Goal: Navigation & Orientation: Find specific page/section

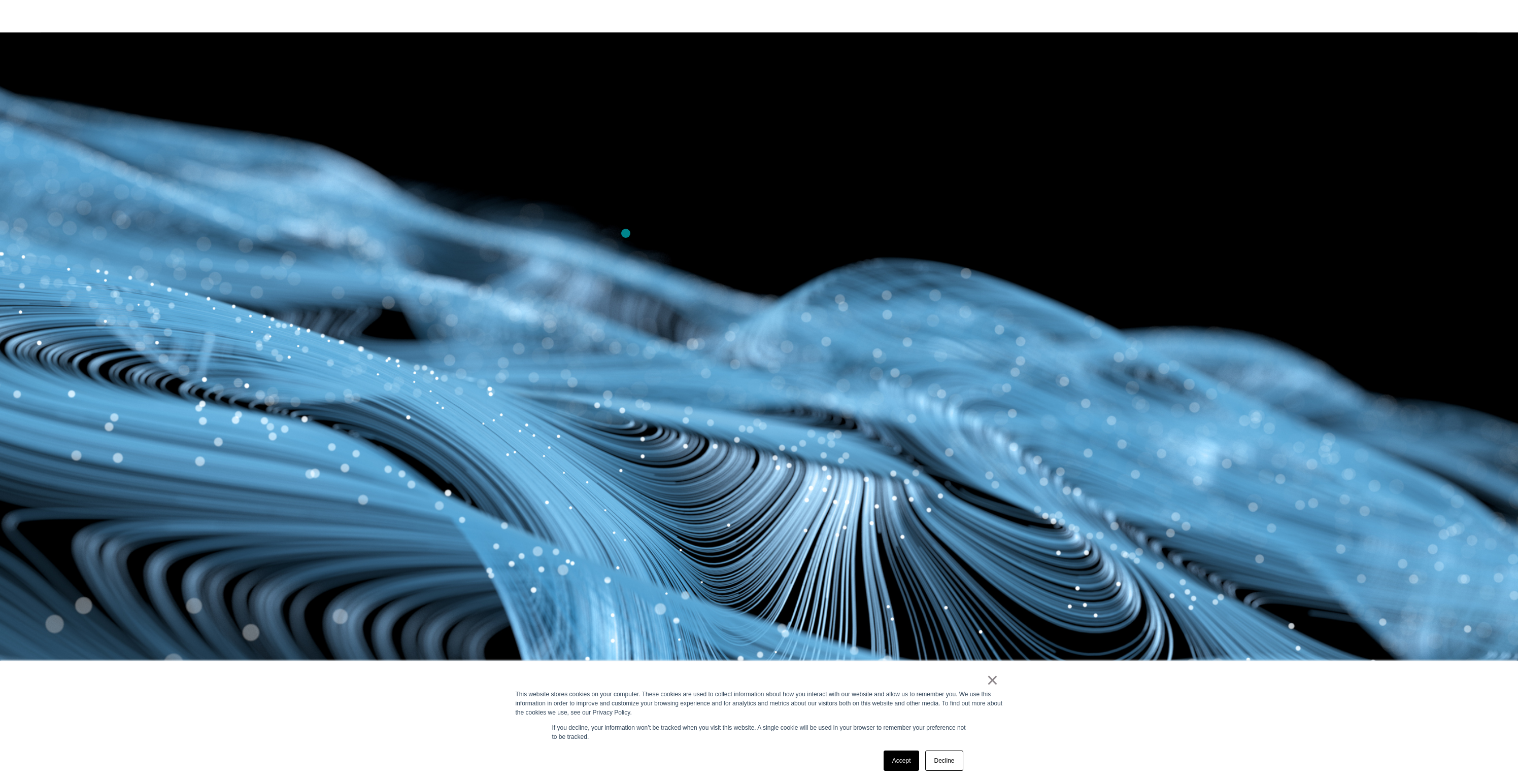
scroll to position [285, 0]
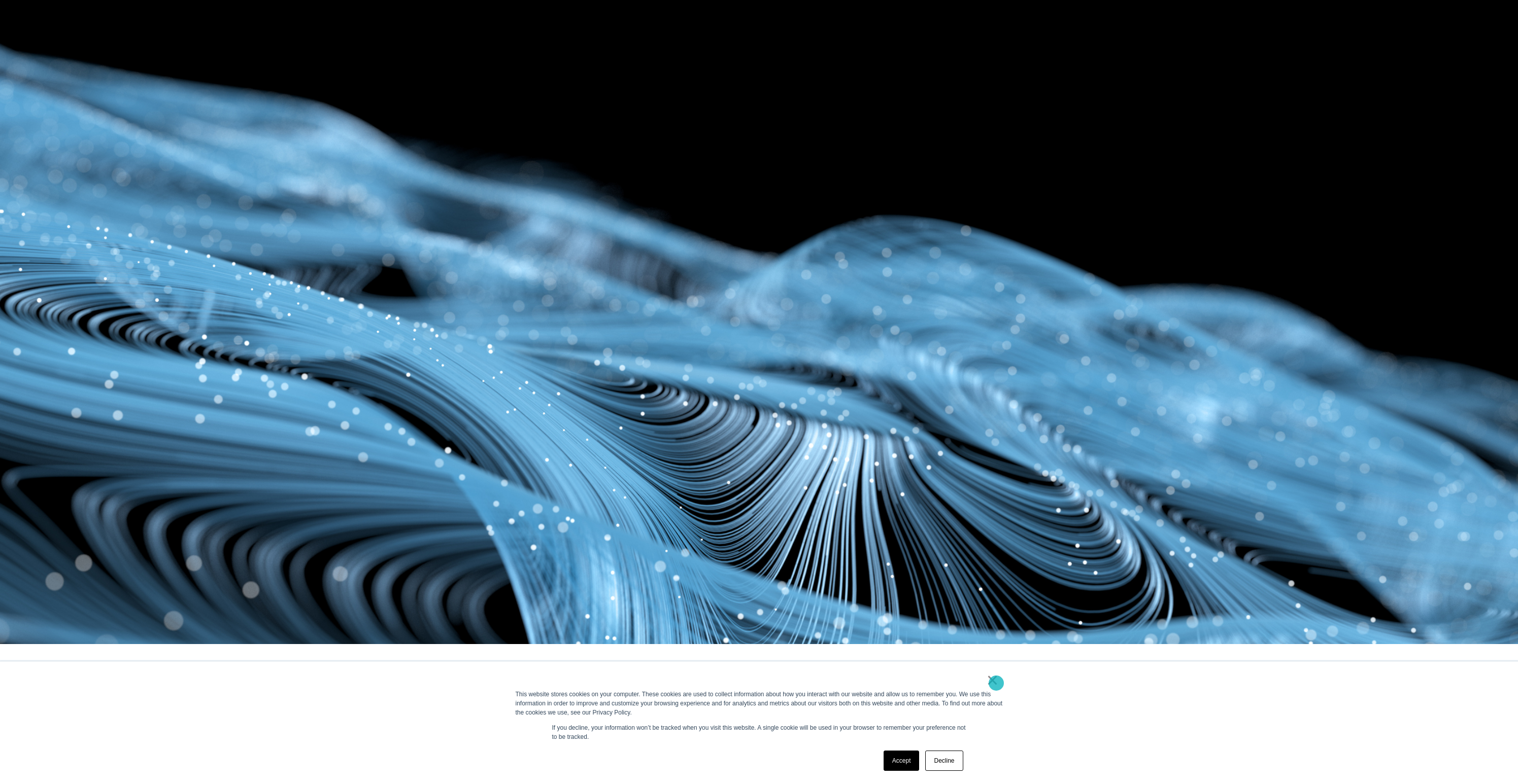
click at [996, 684] on link "×" at bounding box center [992, 680] width 12 height 9
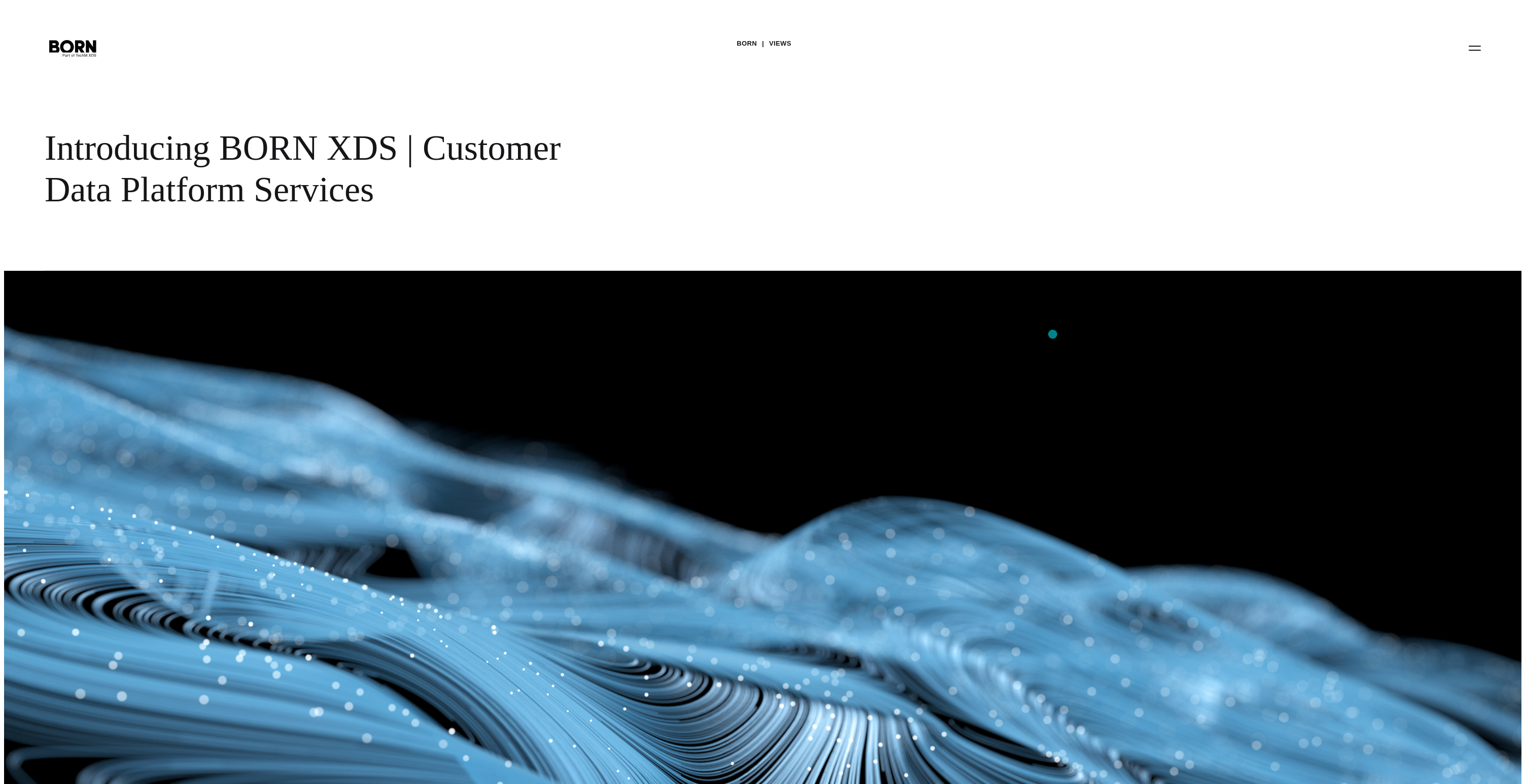
scroll to position [0, 0]
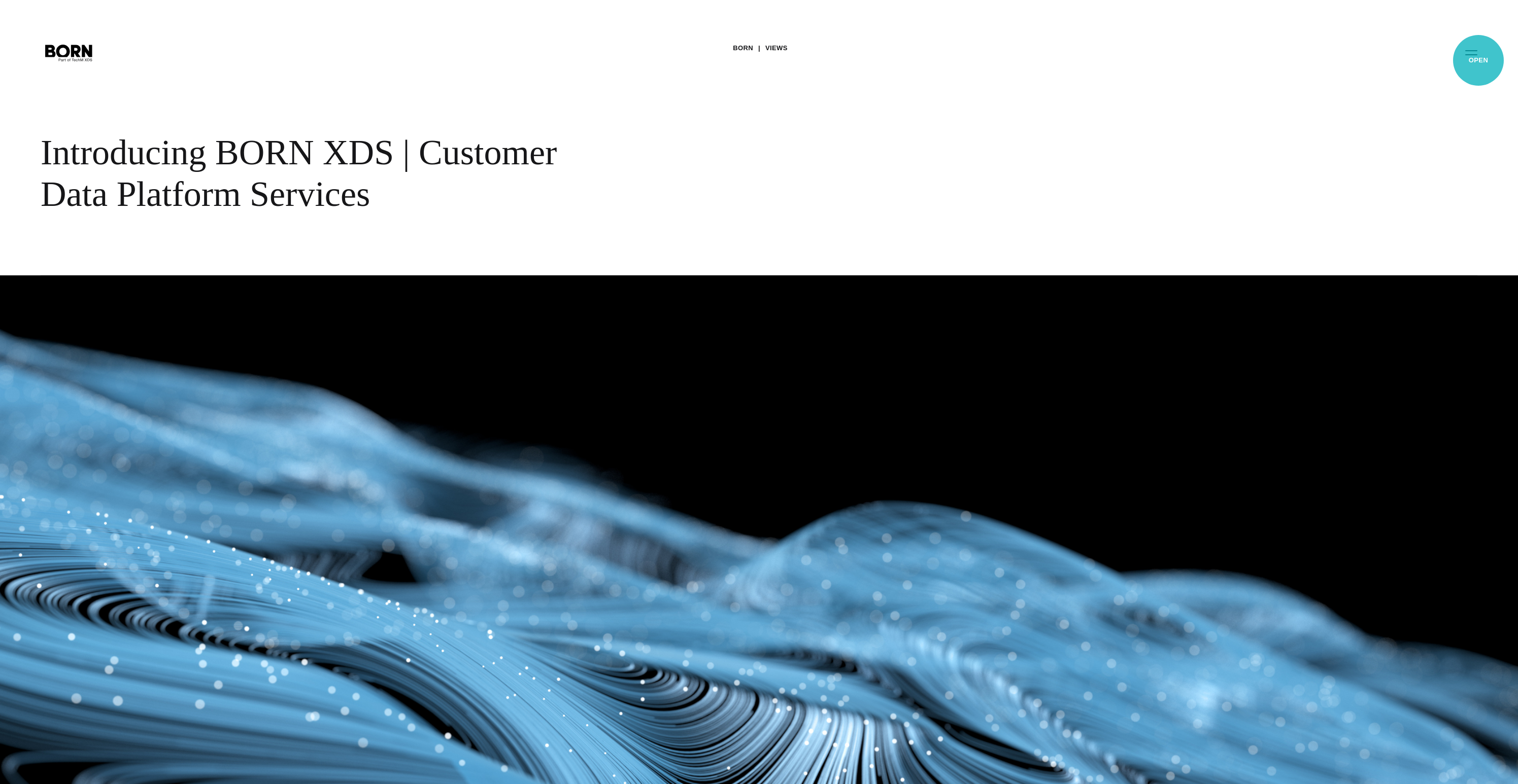
click at [1477, 57] on button "Primary Menu" at bounding box center [1471, 52] width 24 height 21
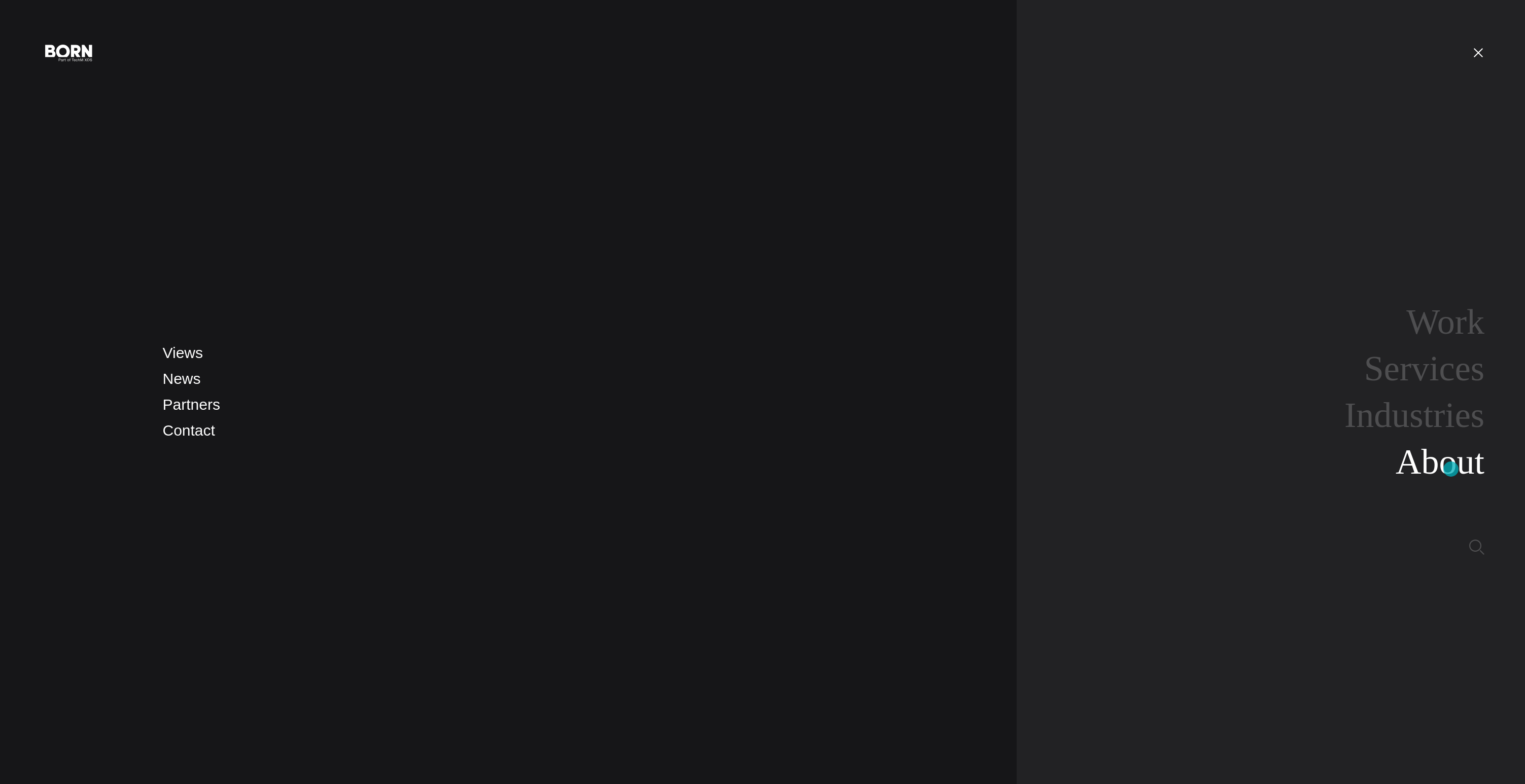
click at [1451, 469] on link "About" at bounding box center [1440, 461] width 89 height 39
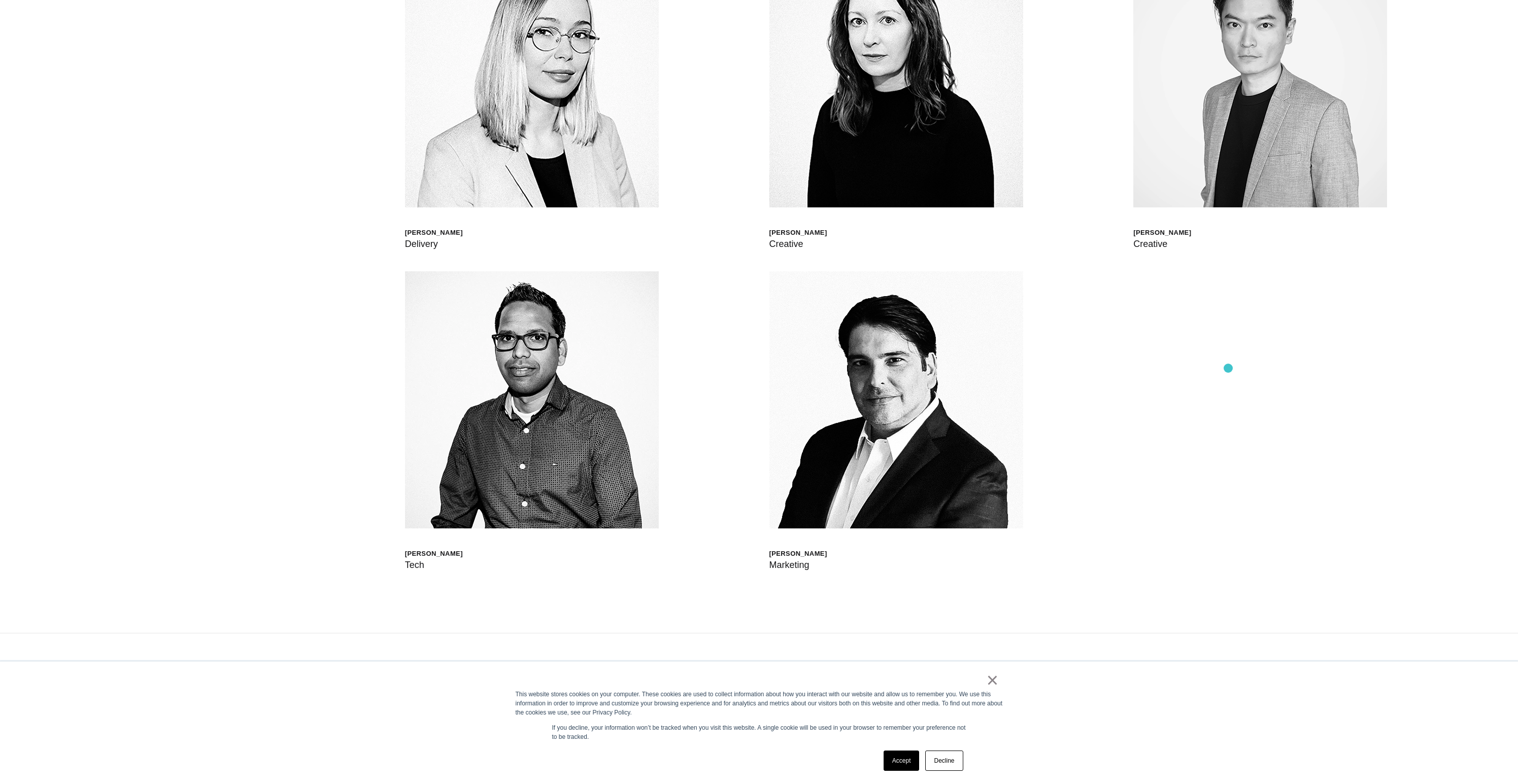
scroll to position [4313, 0]
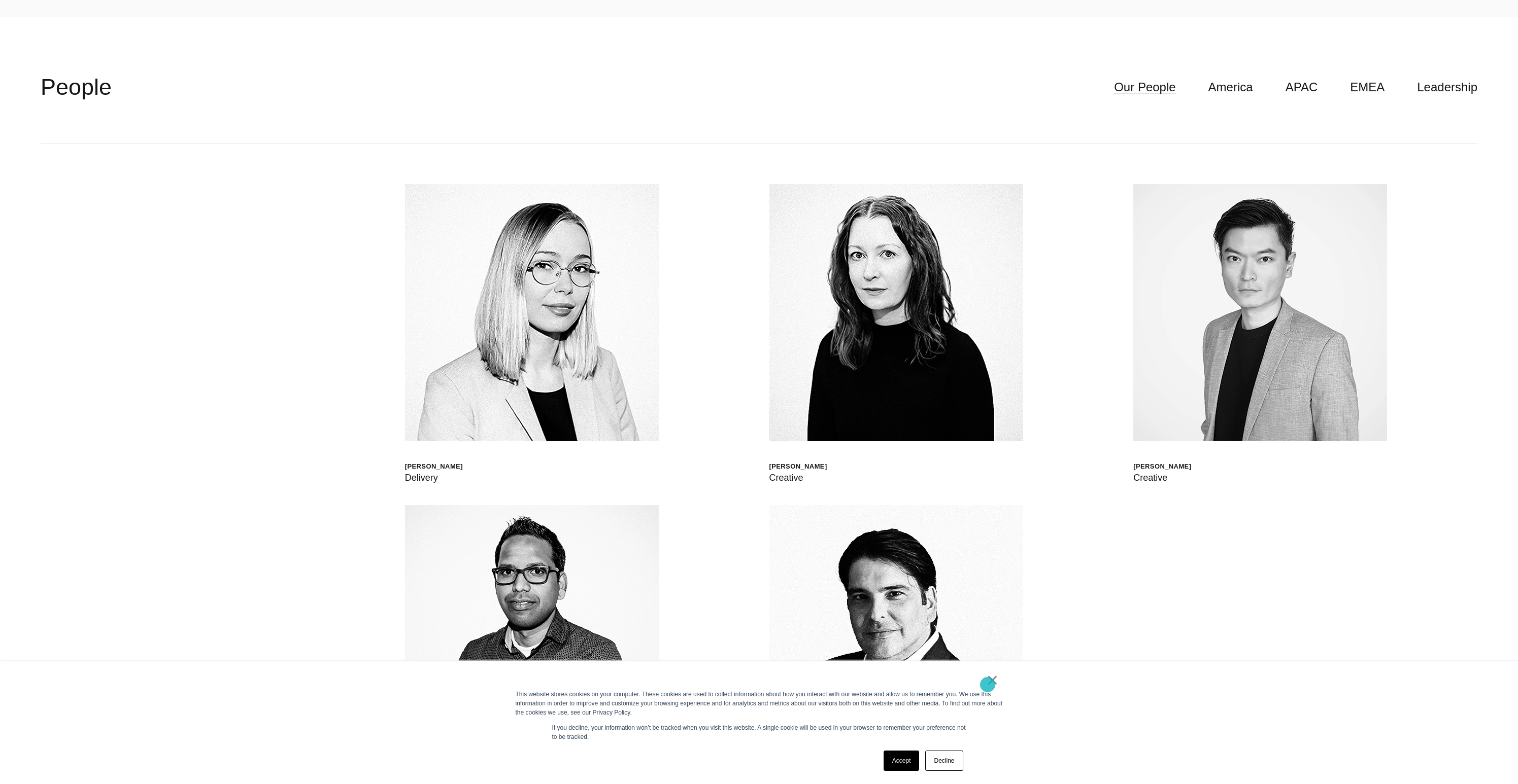
click at [988, 685] on link "×" at bounding box center [992, 680] width 12 height 9
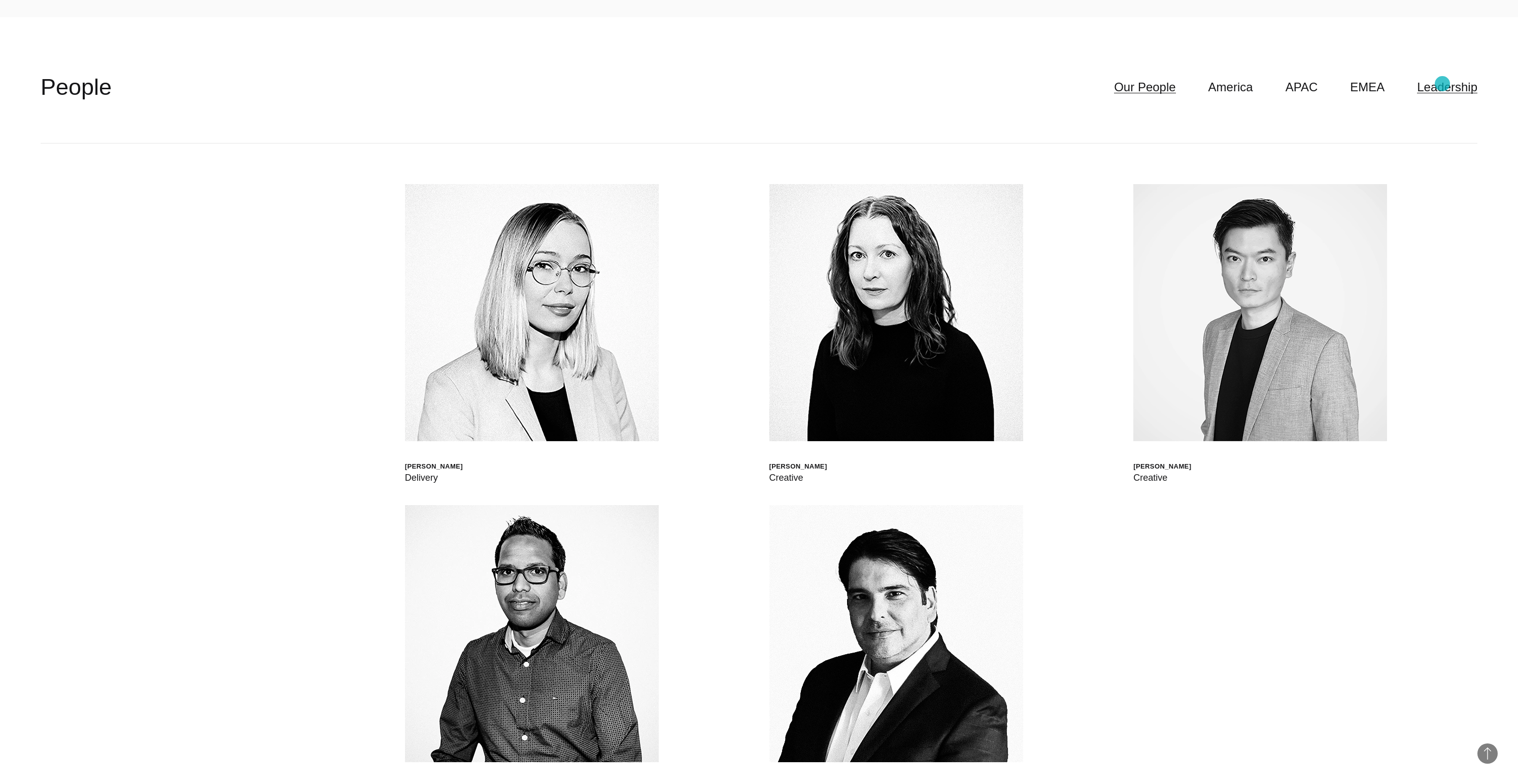
click at [1442, 84] on link "Leadership" at bounding box center [1447, 87] width 60 height 19
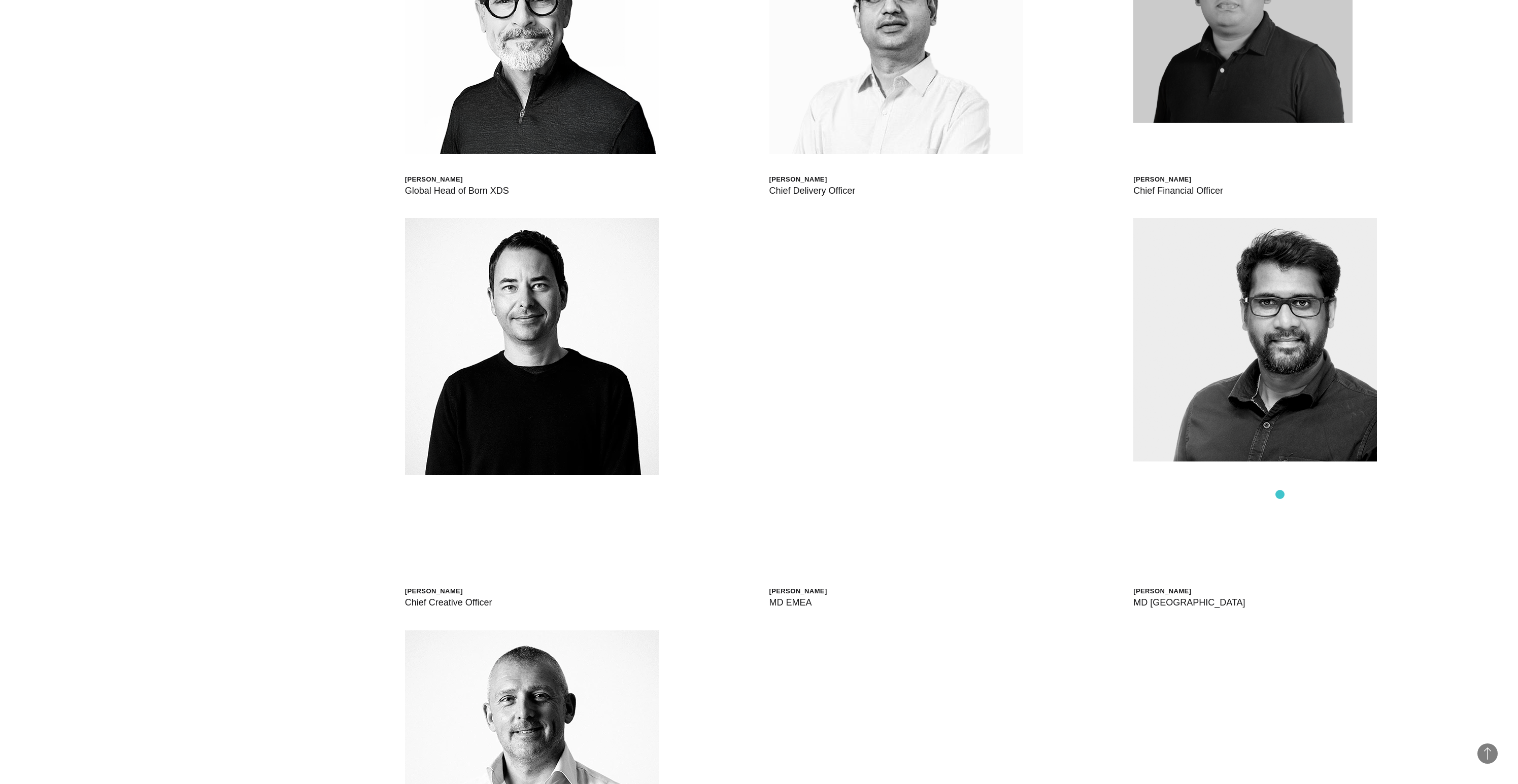
scroll to position [4284, 0]
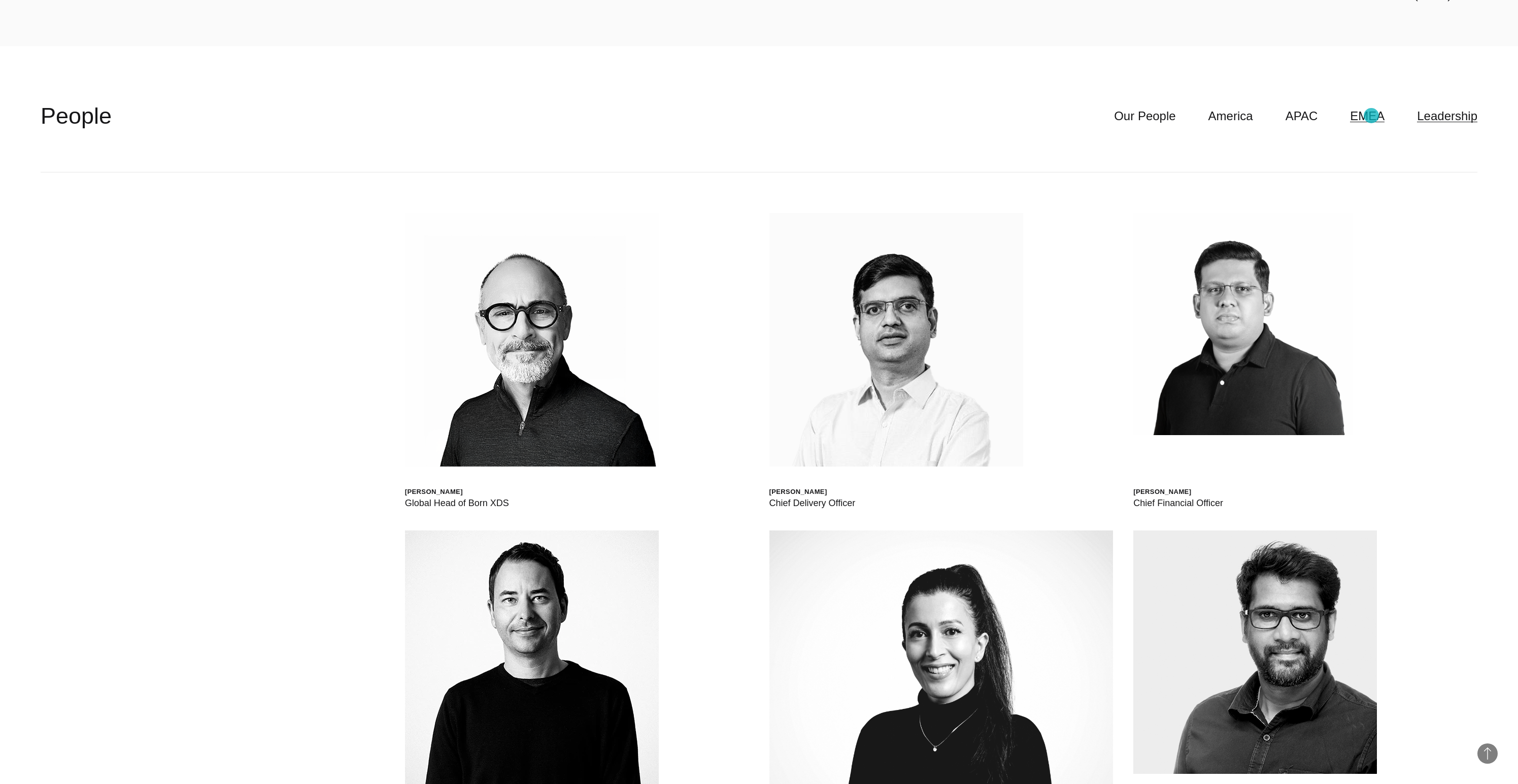
click at [1375, 118] on link "EMEA" at bounding box center [1367, 116] width 35 height 19
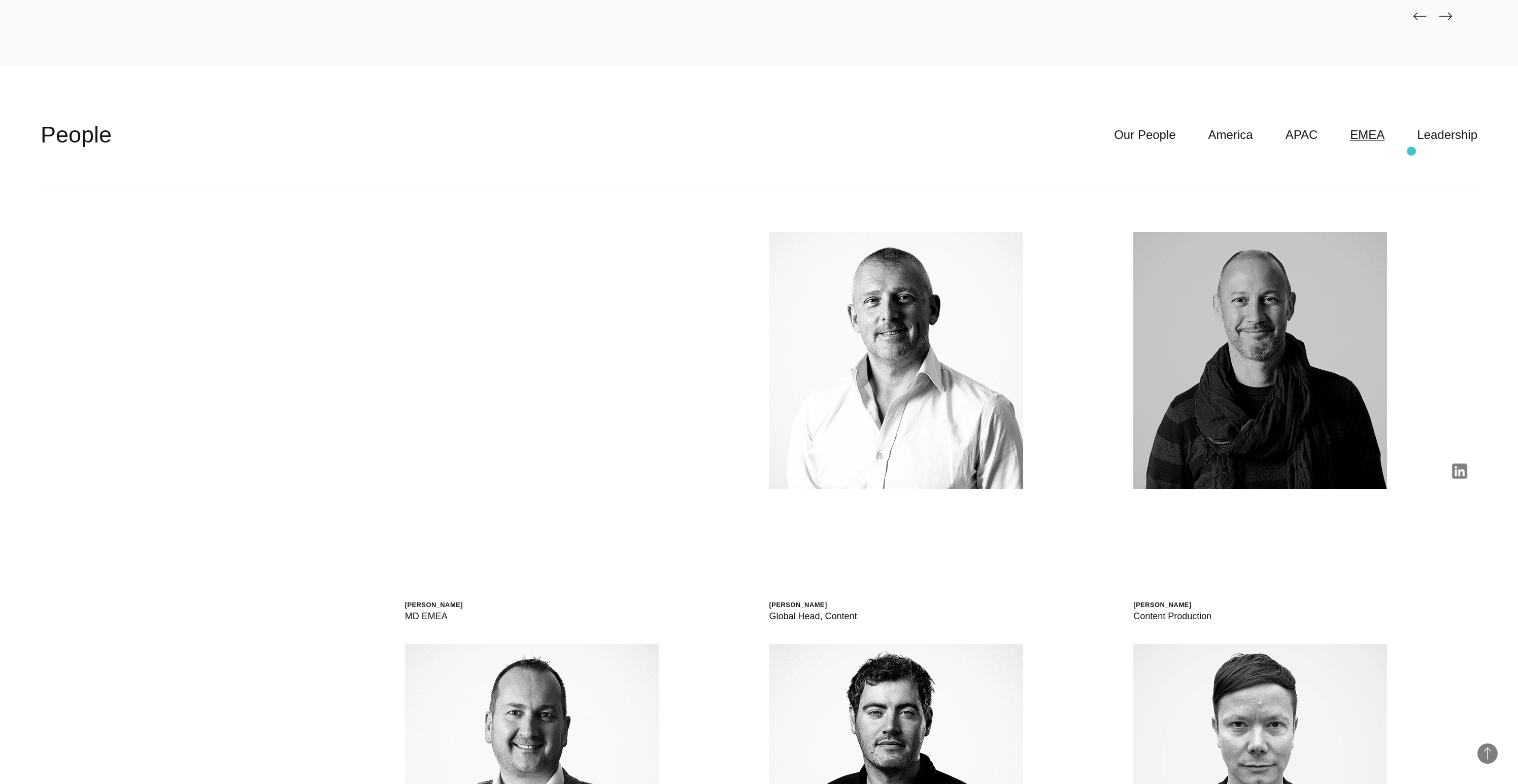
scroll to position [4034, 0]
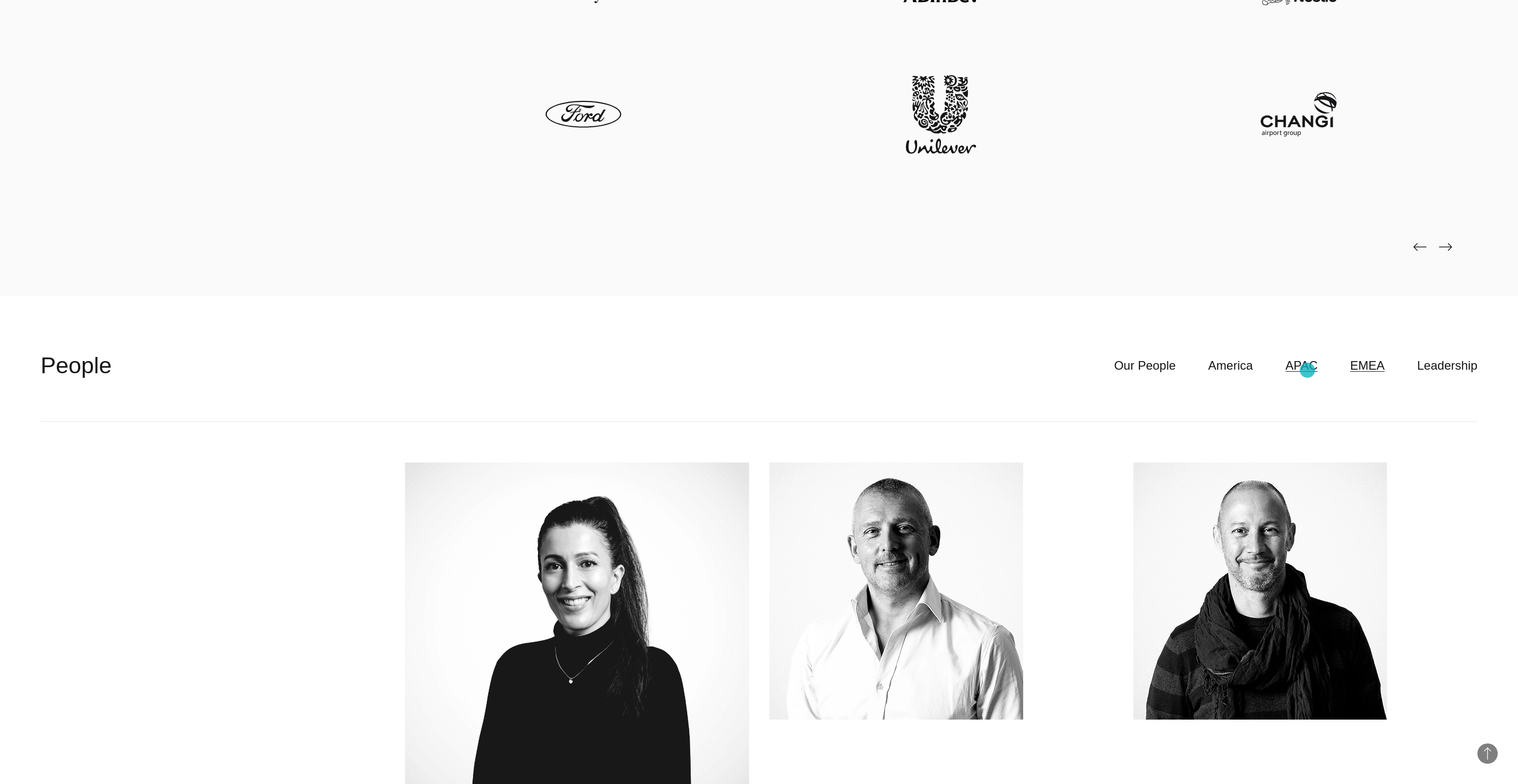
click at [1307, 370] on link "APAC" at bounding box center [1302, 365] width 33 height 19
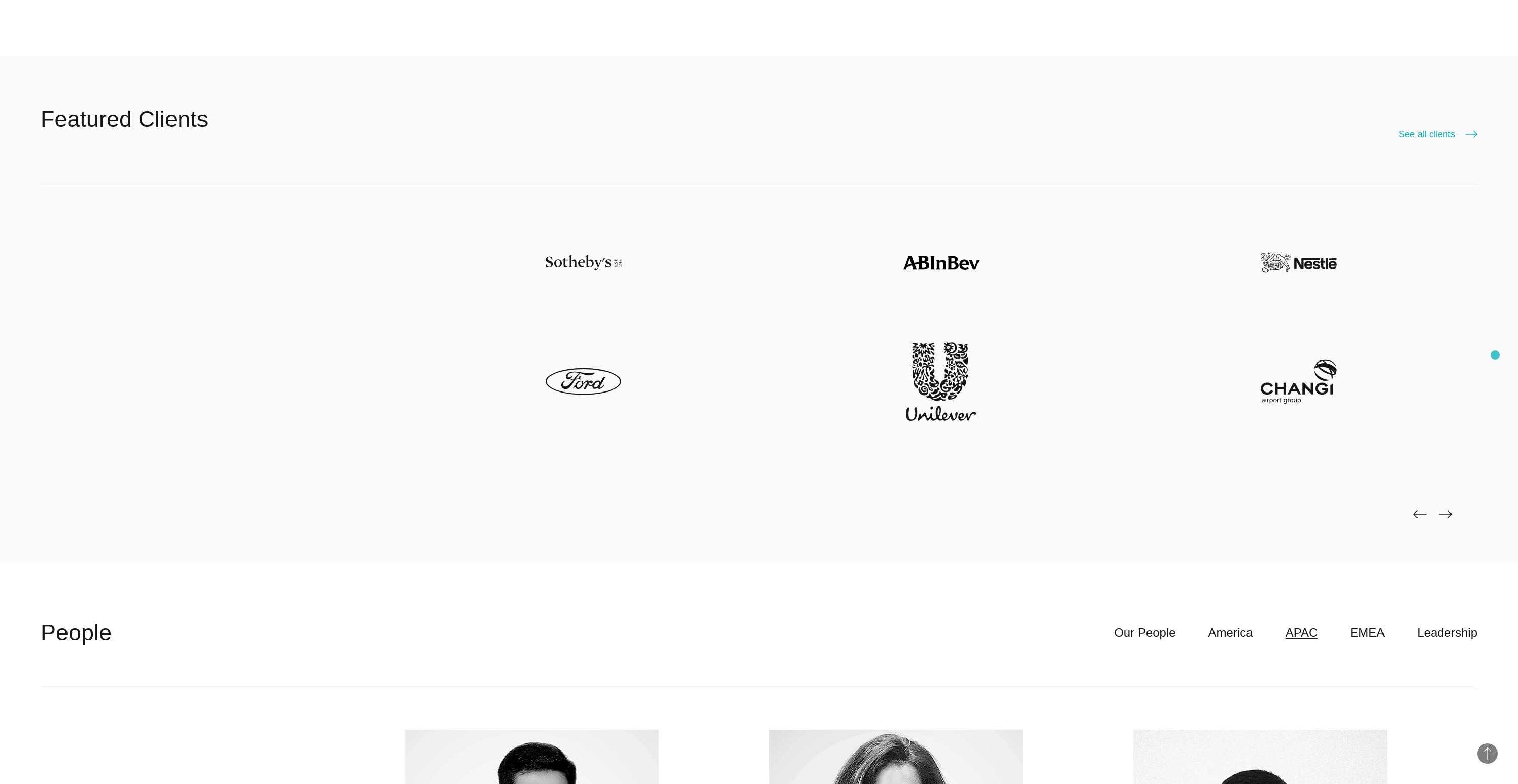
scroll to position [3767, 0]
click at [1242, 635] on link "America" at bounding box center [1230, 633] width 45 height 19
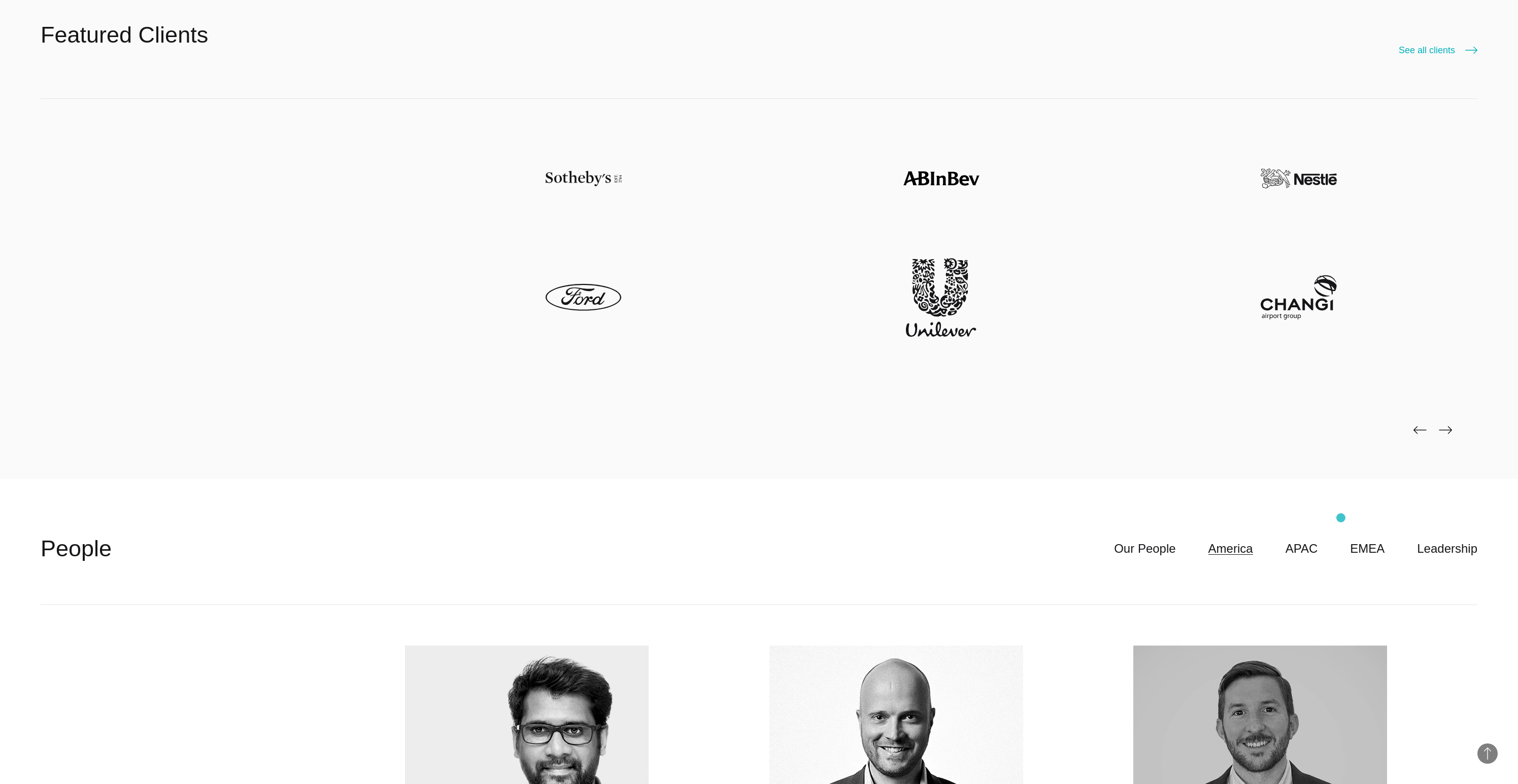
scroll to position [4016, 0]
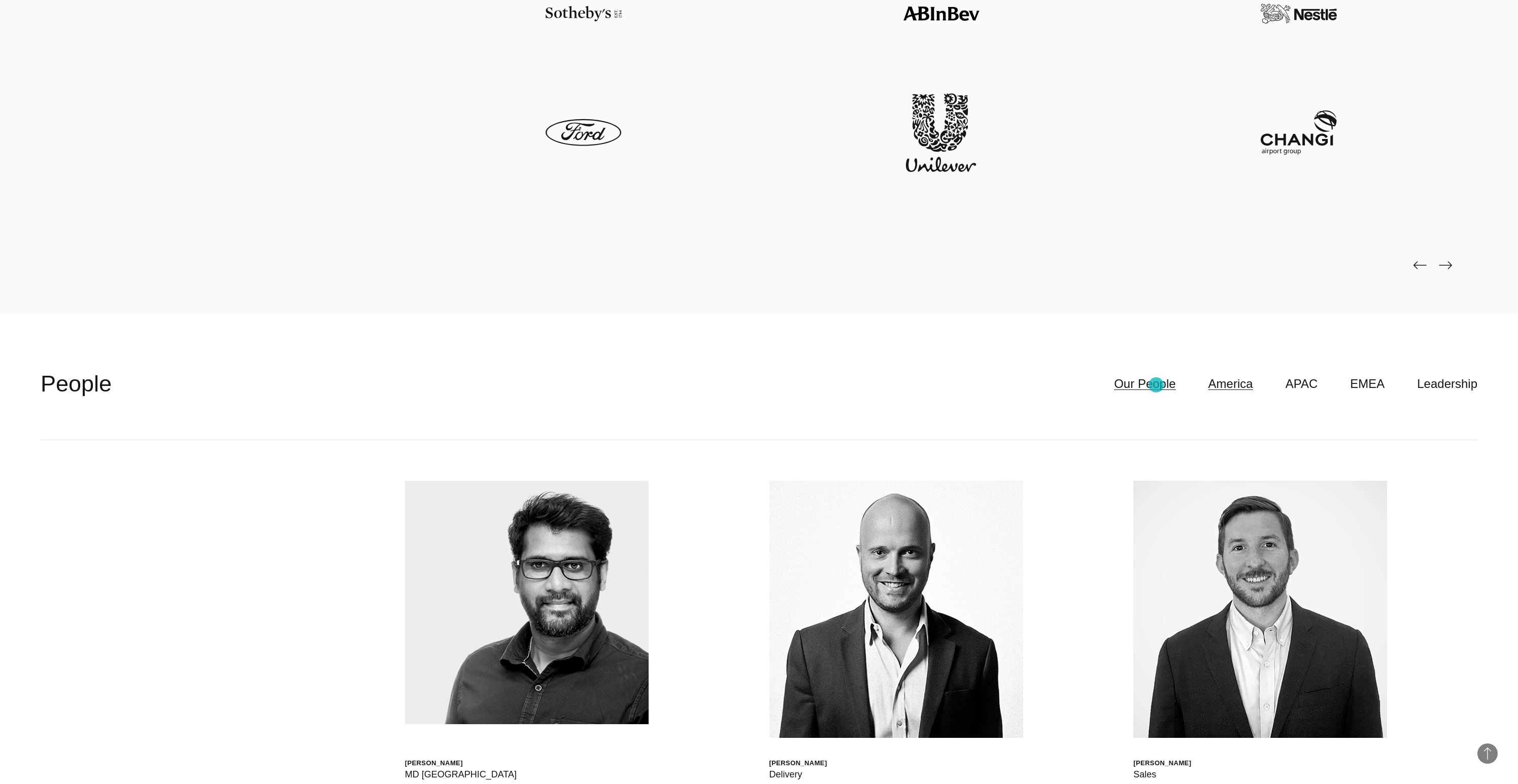
click at [1155, 381] on link "Our People" at bounding box center [1145, 384] width 61 height 19
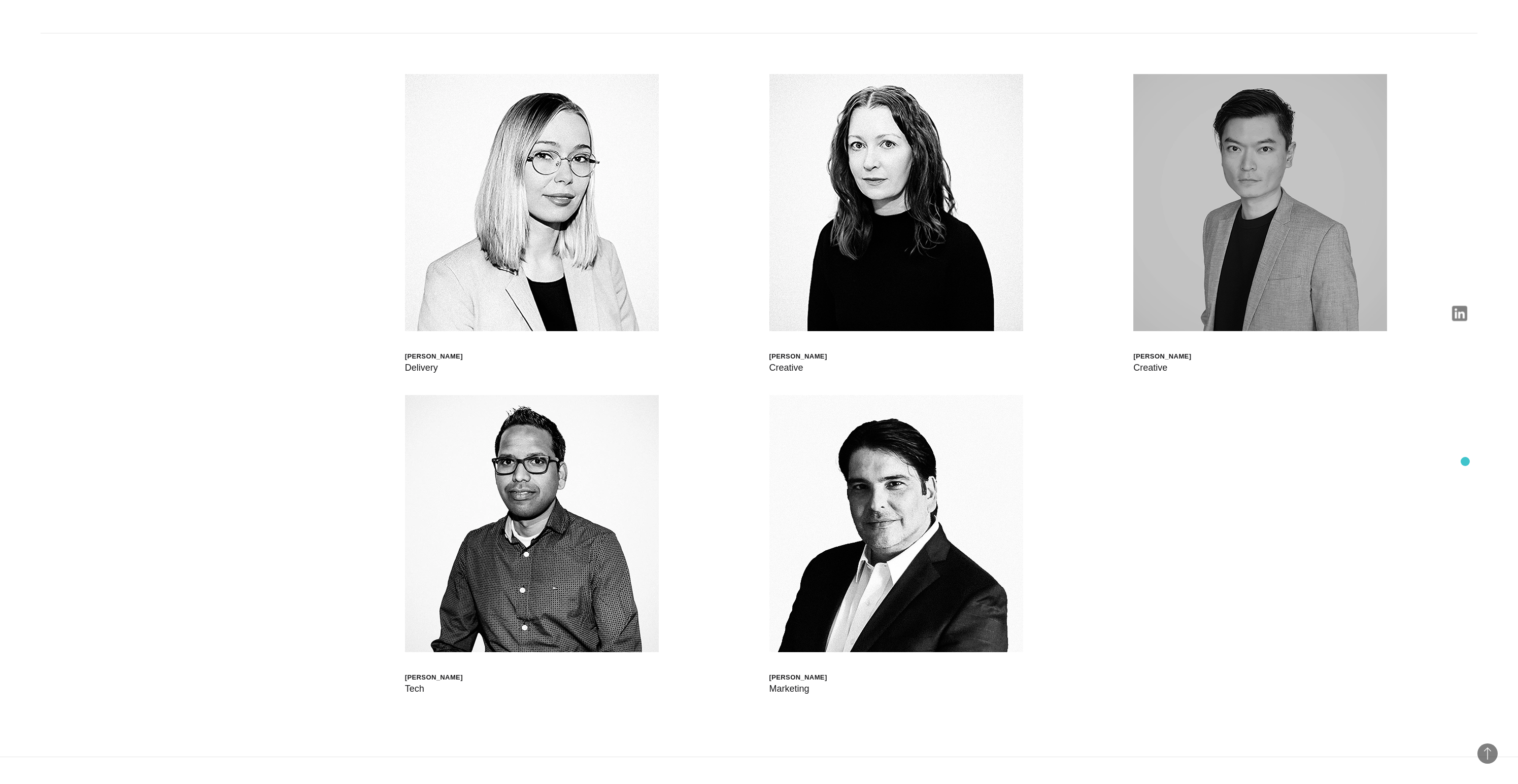
scroll to position [4133, 0]
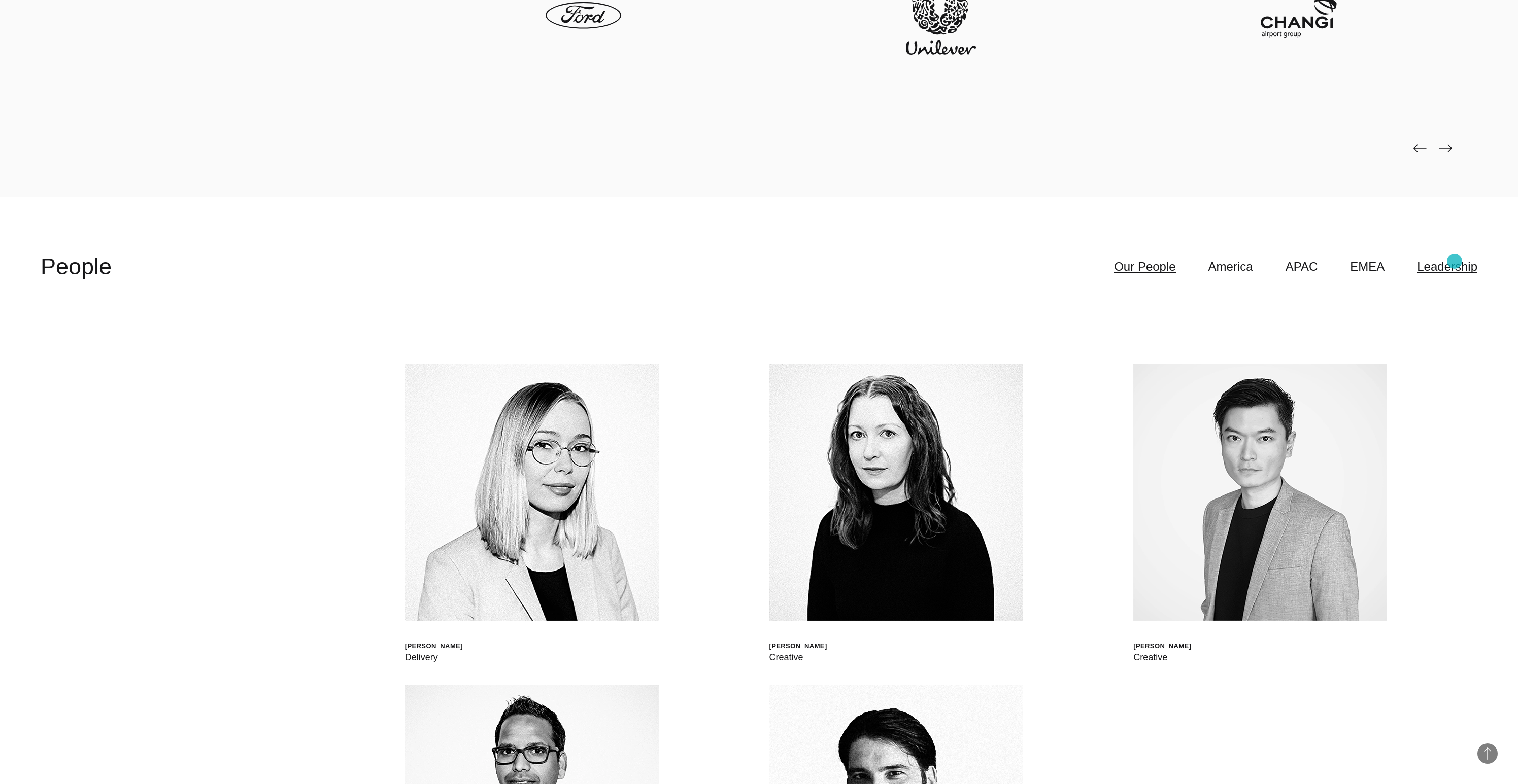
click at [1455, 261] on link "Leadership" at bounding box center [1447, 266] width 60 height 19
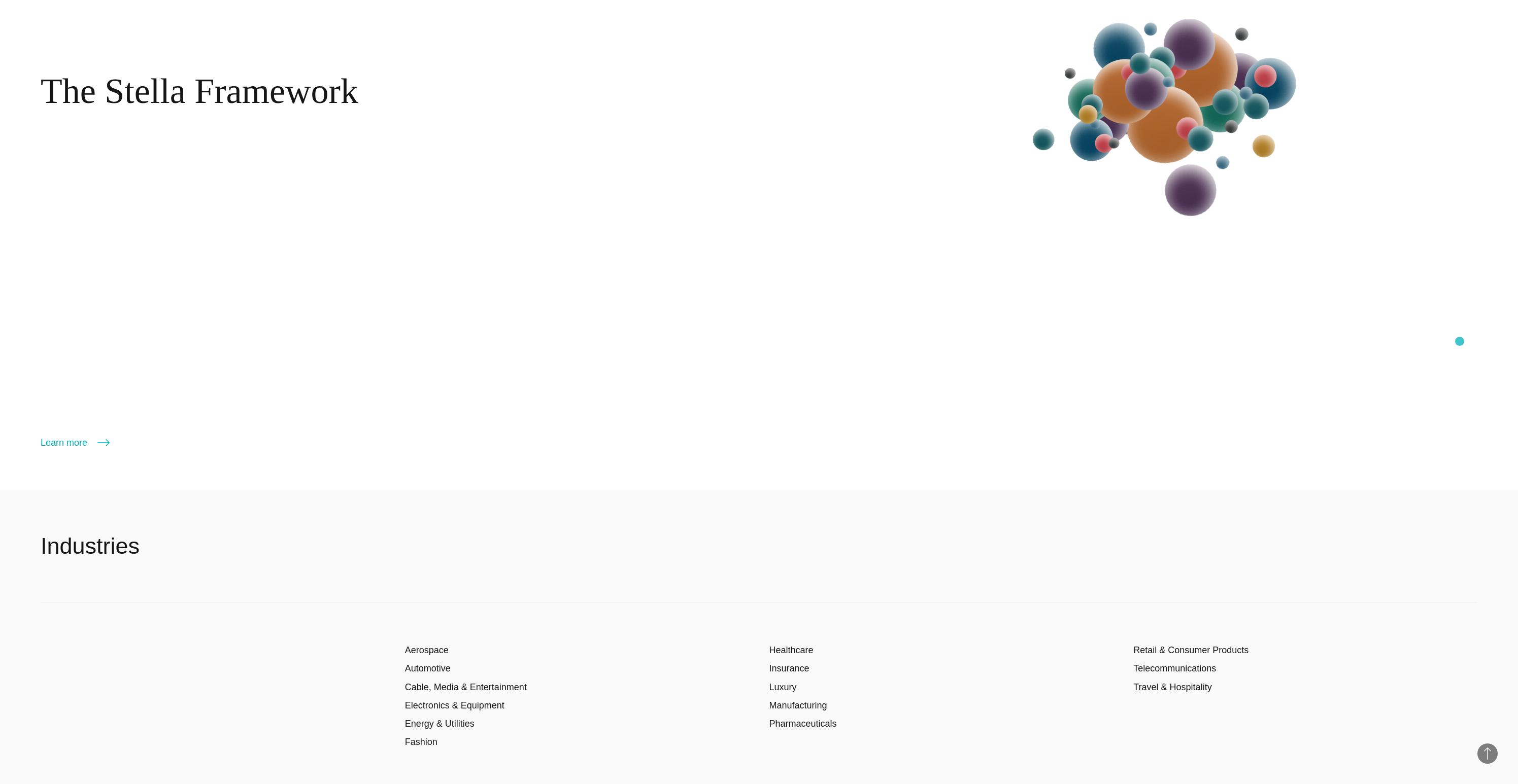
scroll to position [2640, 0]
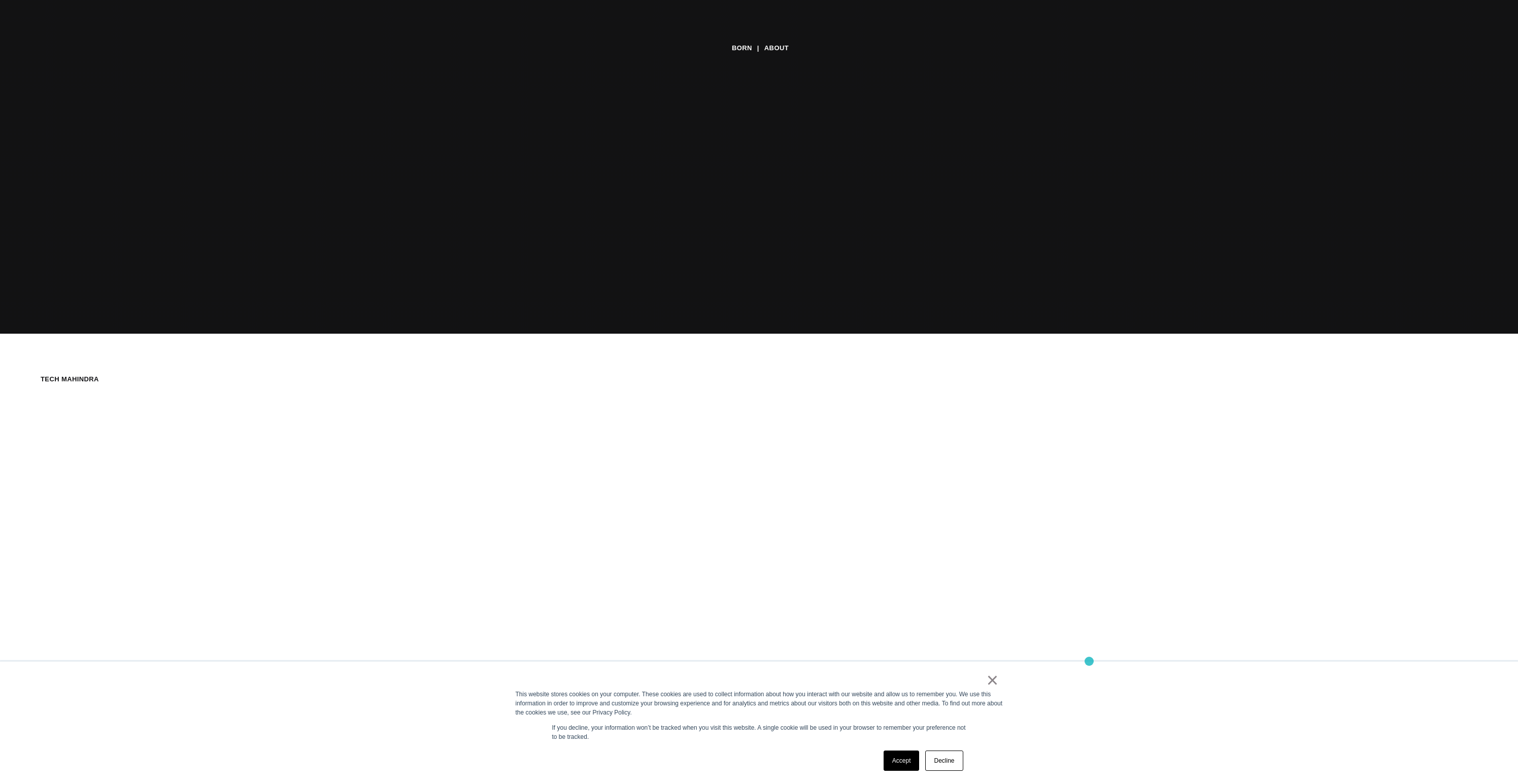
scroll to position [918, 0]
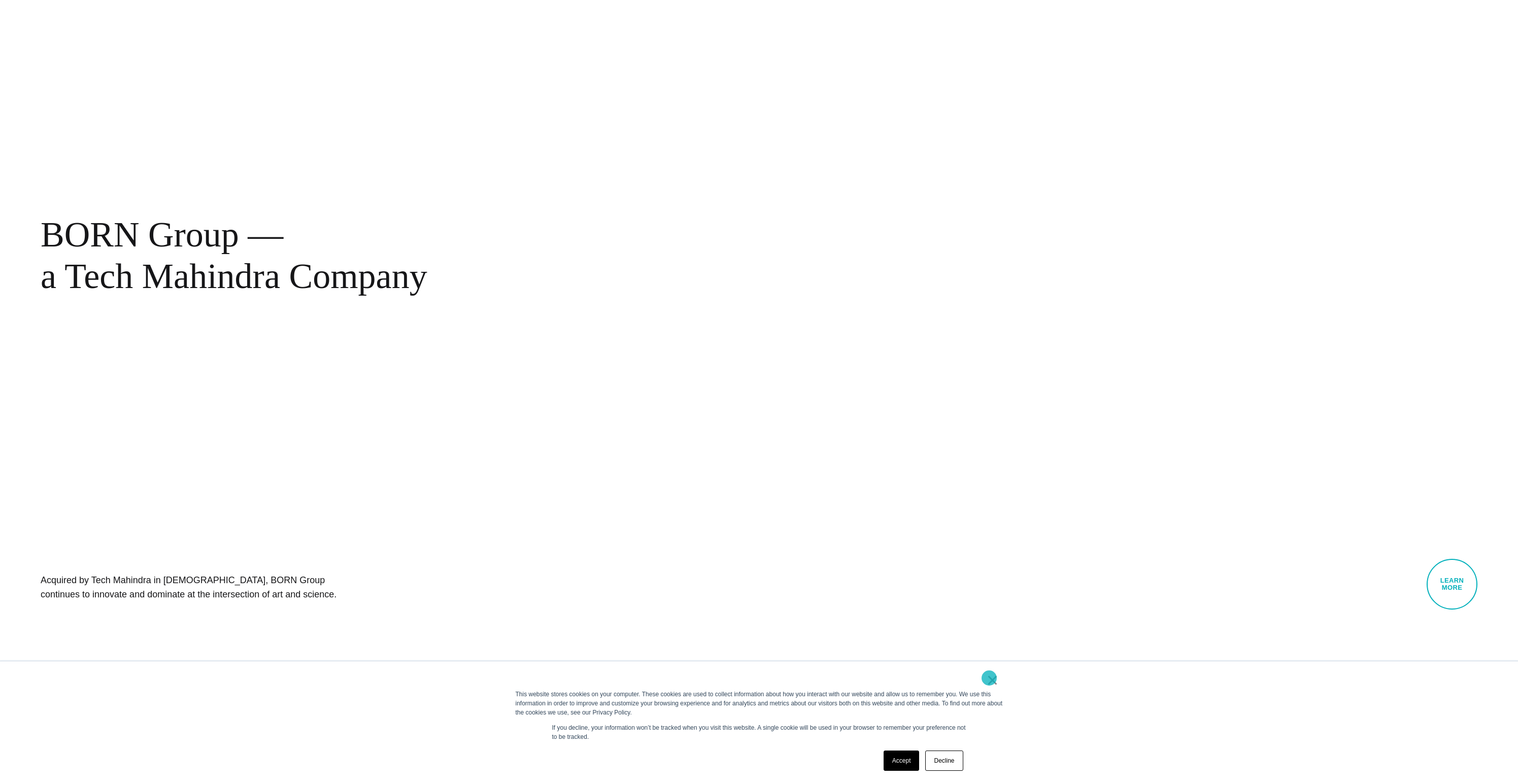
drag, startPoint x: 989, startPoint y: 678, endPoint x: 1064, endPoint y: 651, distance: 79.7
click at [989, 678] on link "×" at bounding box center [992, 680] width 12 height 9
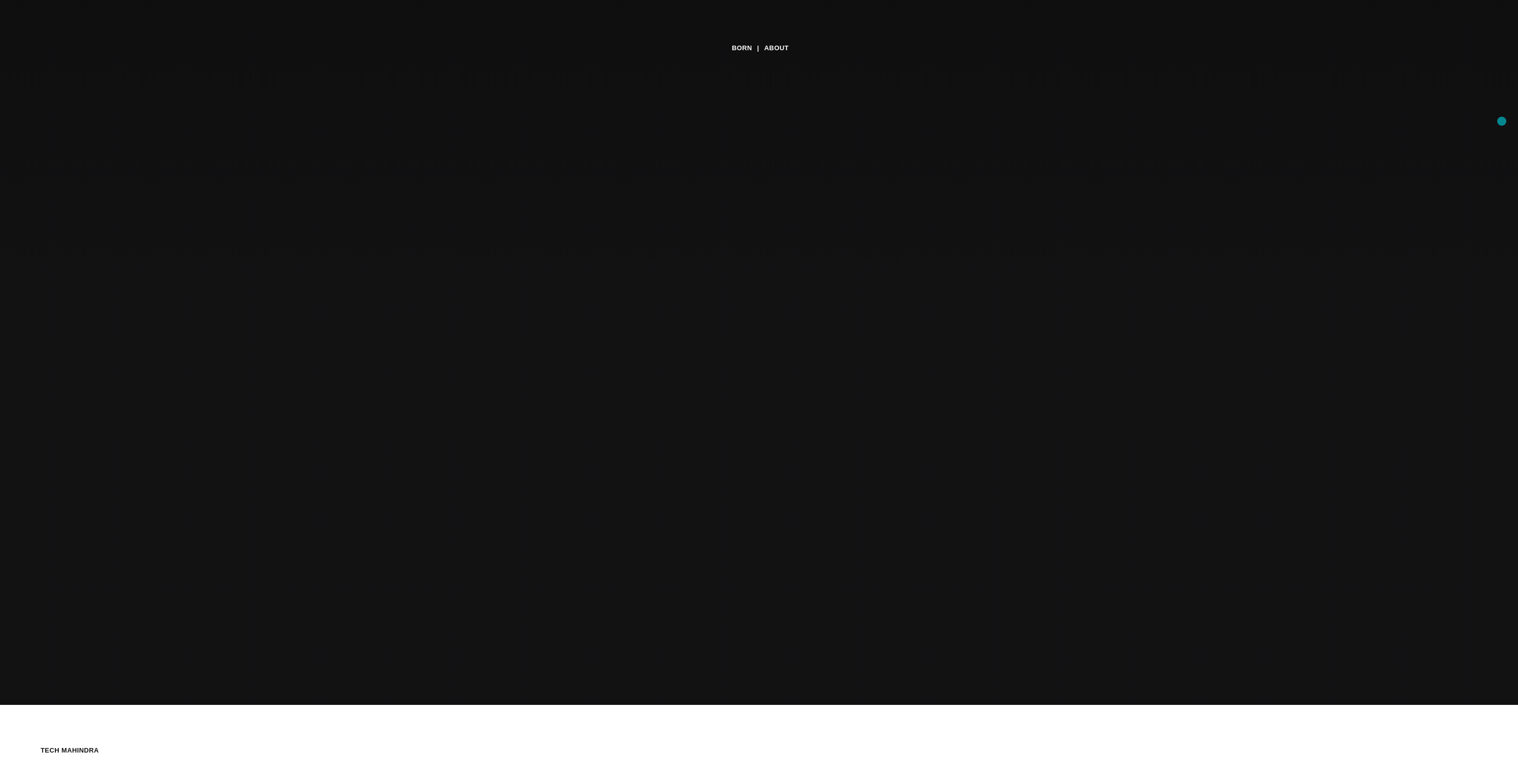
scroll to position [0, 0]
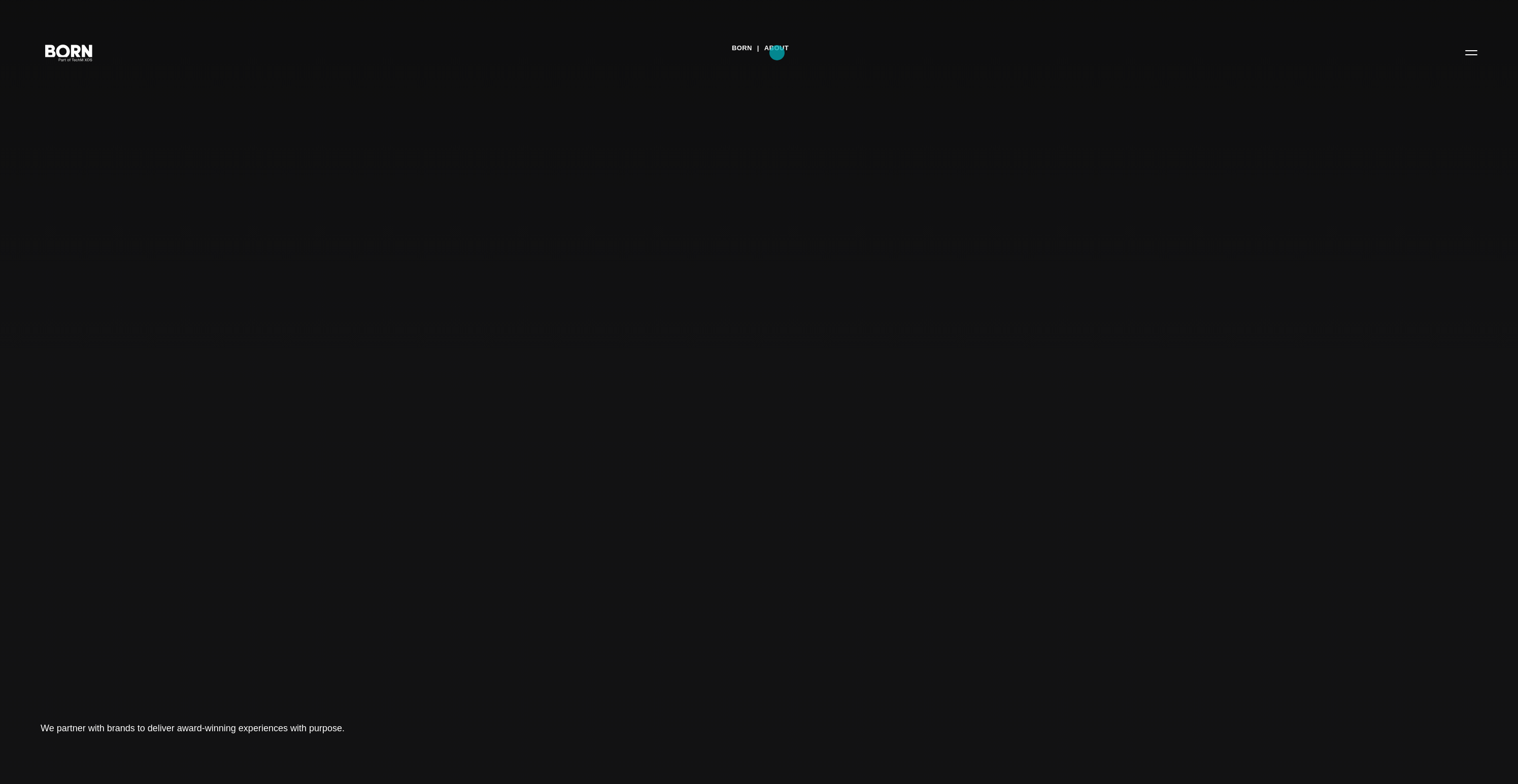
click at [777, 53] on link "About" at bounding box center [777, 48] width 24 height 16
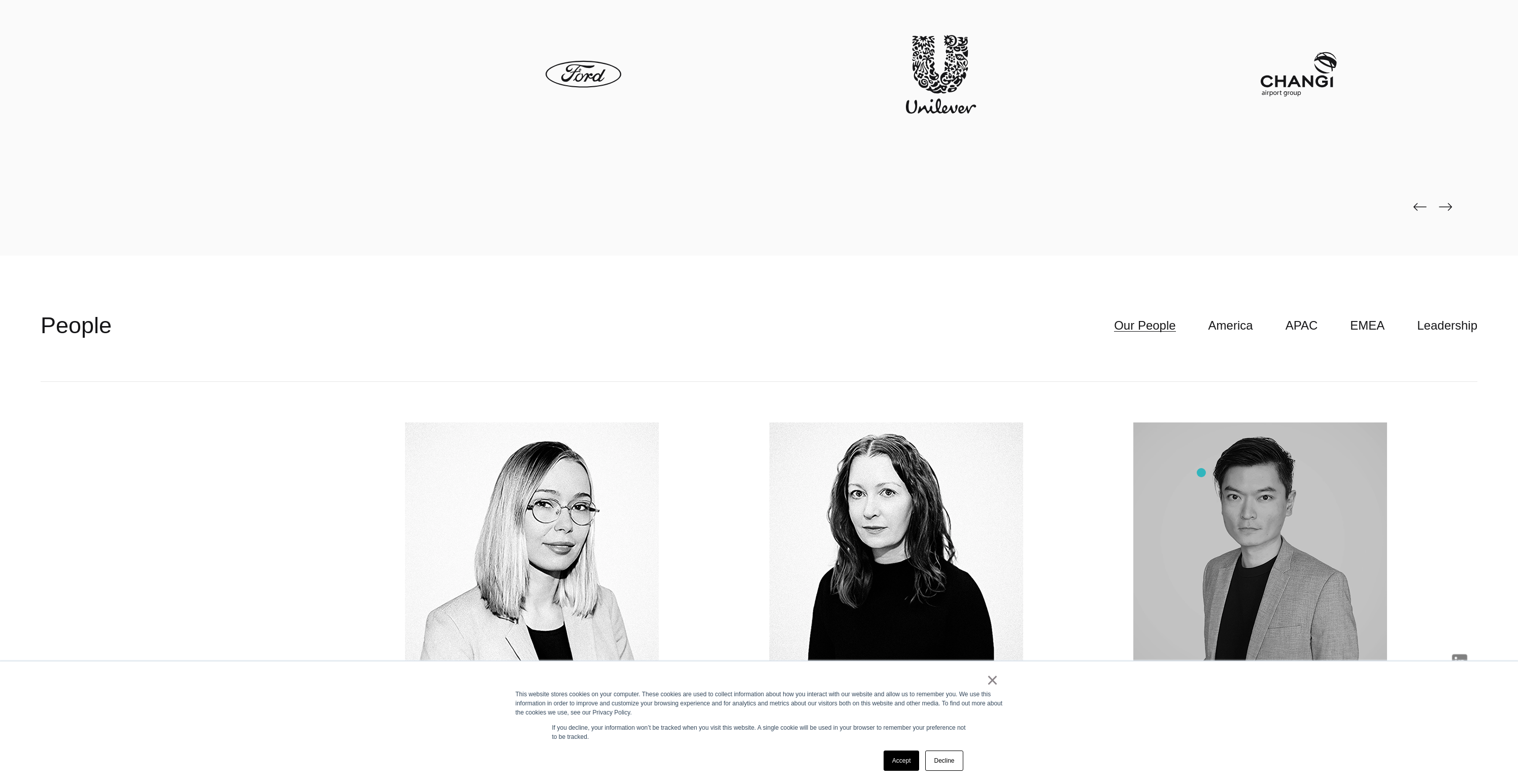
scroll to position [4203, 0]
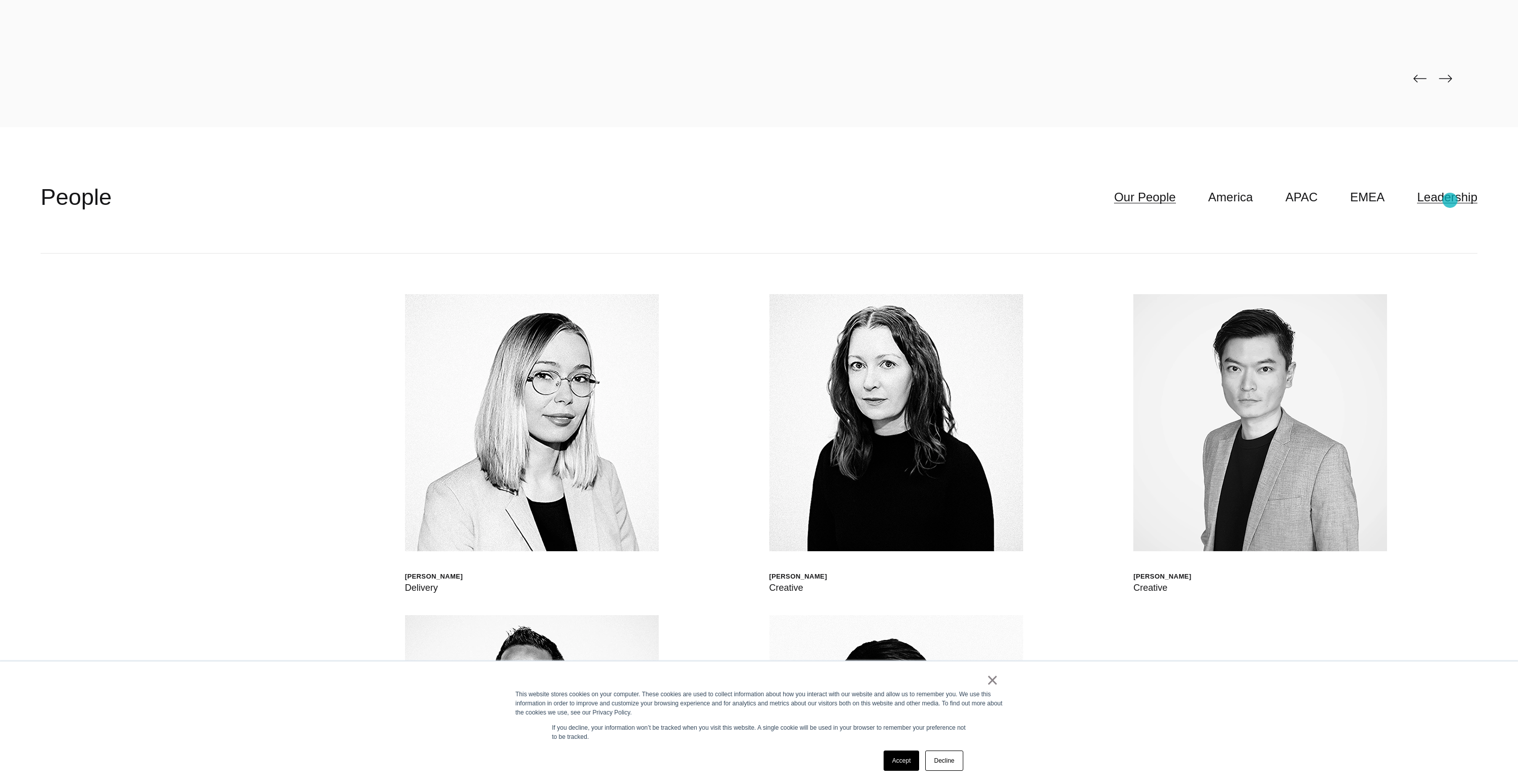
click at [1450, 201] on link "Leadership" at bounding box center [1447, 197] width 60 height 19
